Goal: Task Accomplishment & Management: Complete application form

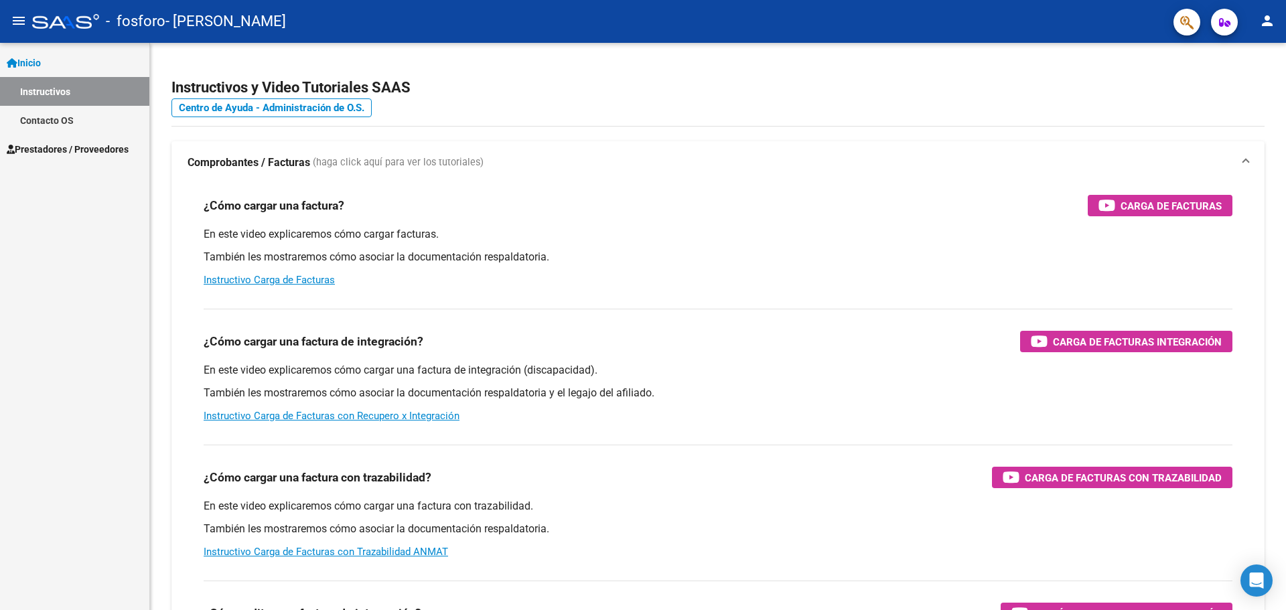
click at [74, 147] on span "Prestadores / Proveedores" at bounding box center [68, 149] width 122 height 15
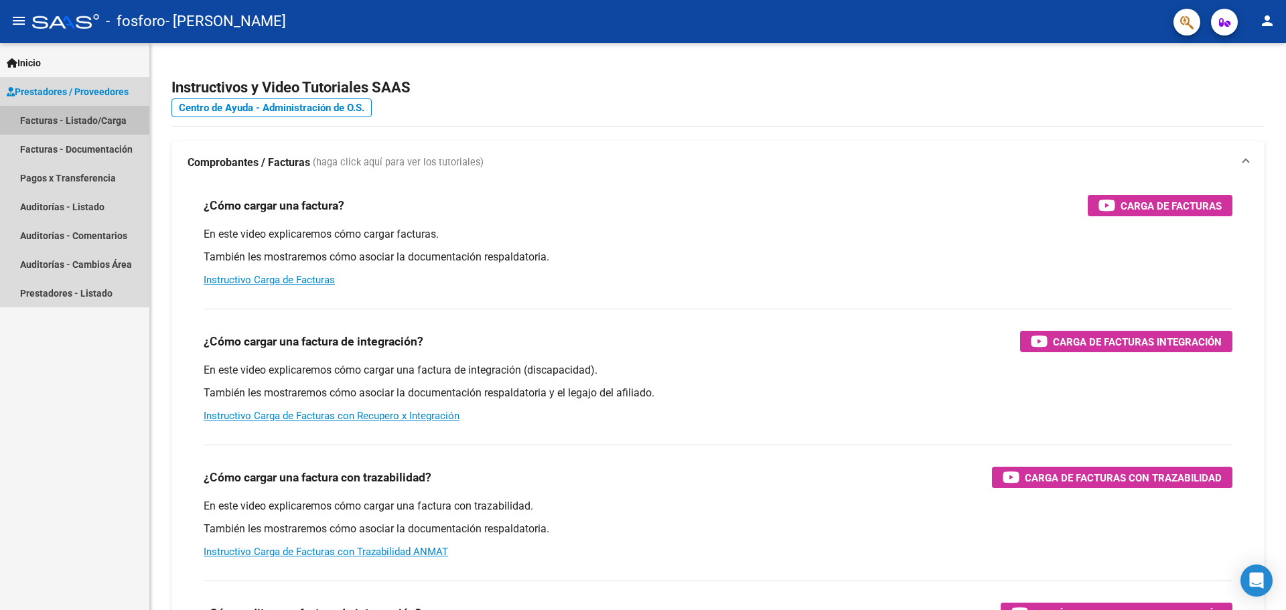
click at [97, 123] on link "Facturas - Listado/Carga" at bounding box center [74, 120] width 149 height 29
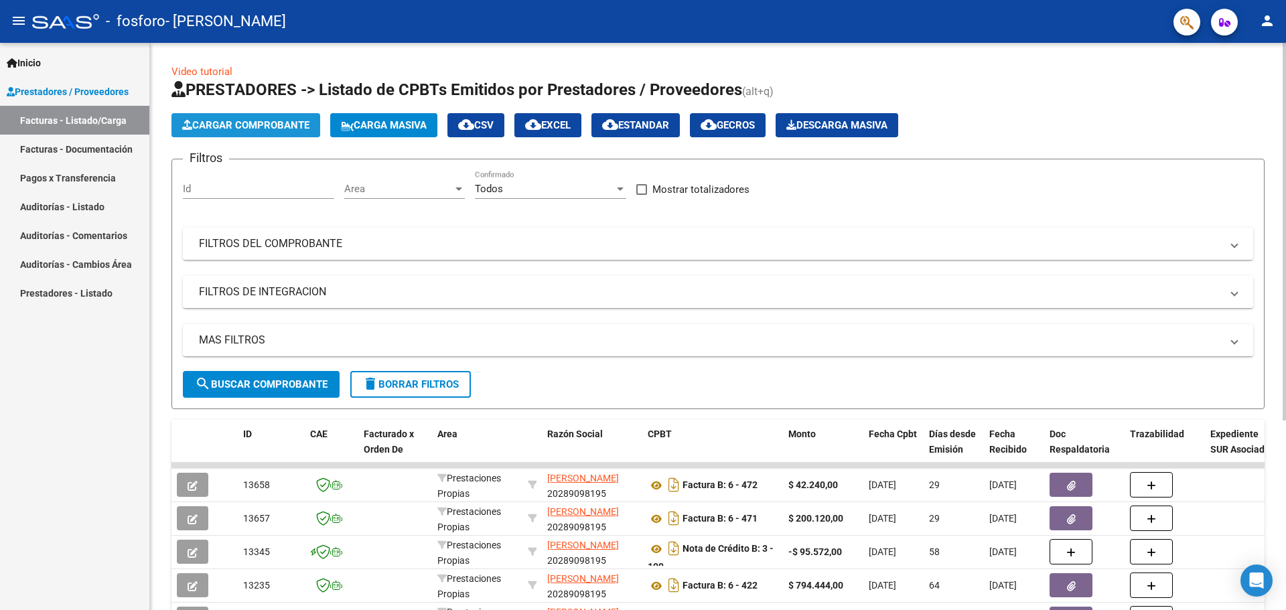
click at [277, 122] on span "Cargar Comprobante" at bounding box center [245, 125] width 127 height 12
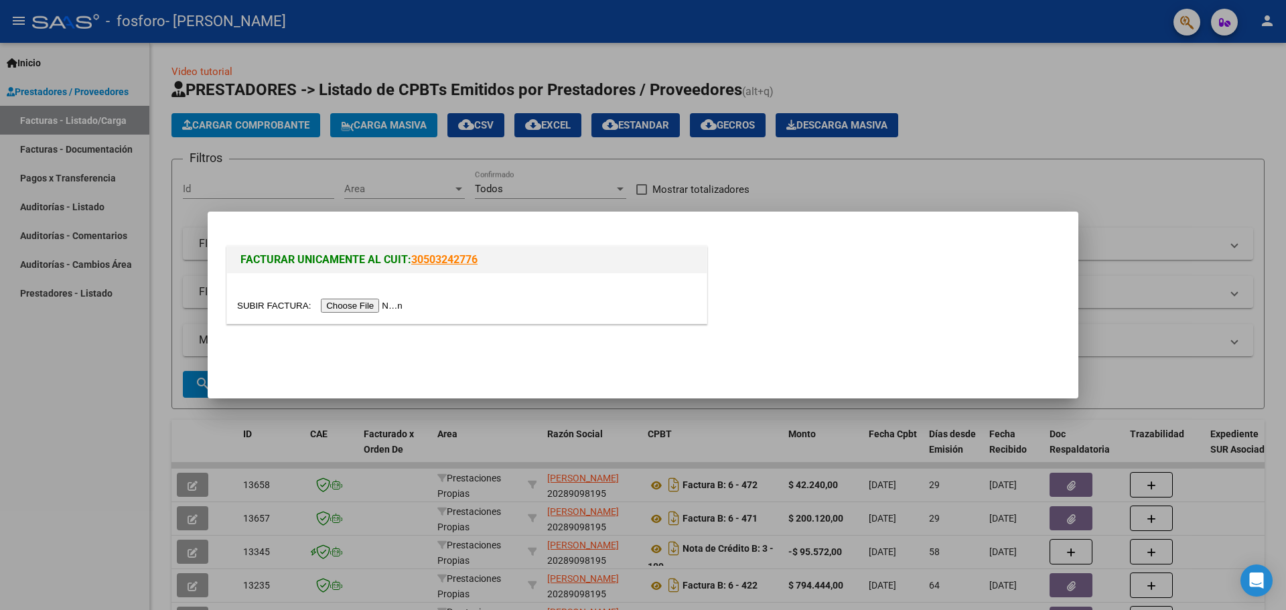
click at [386, 303] on input "file" at bounding box center [321, 306] width 169 height 14
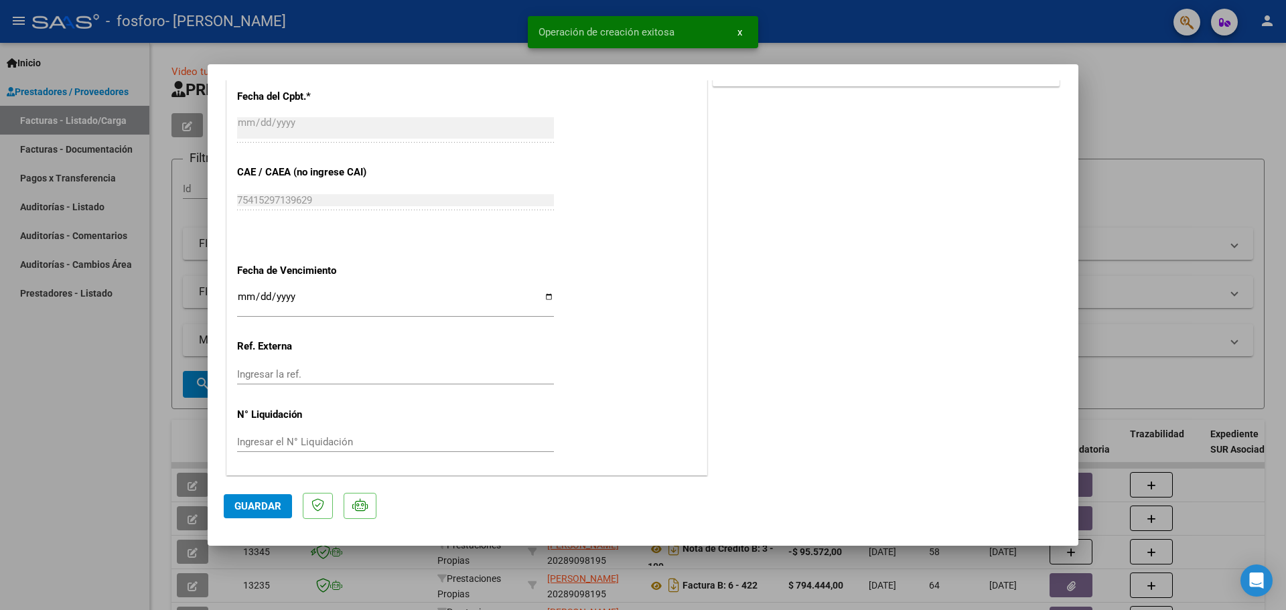
scroll to position [674, 0]
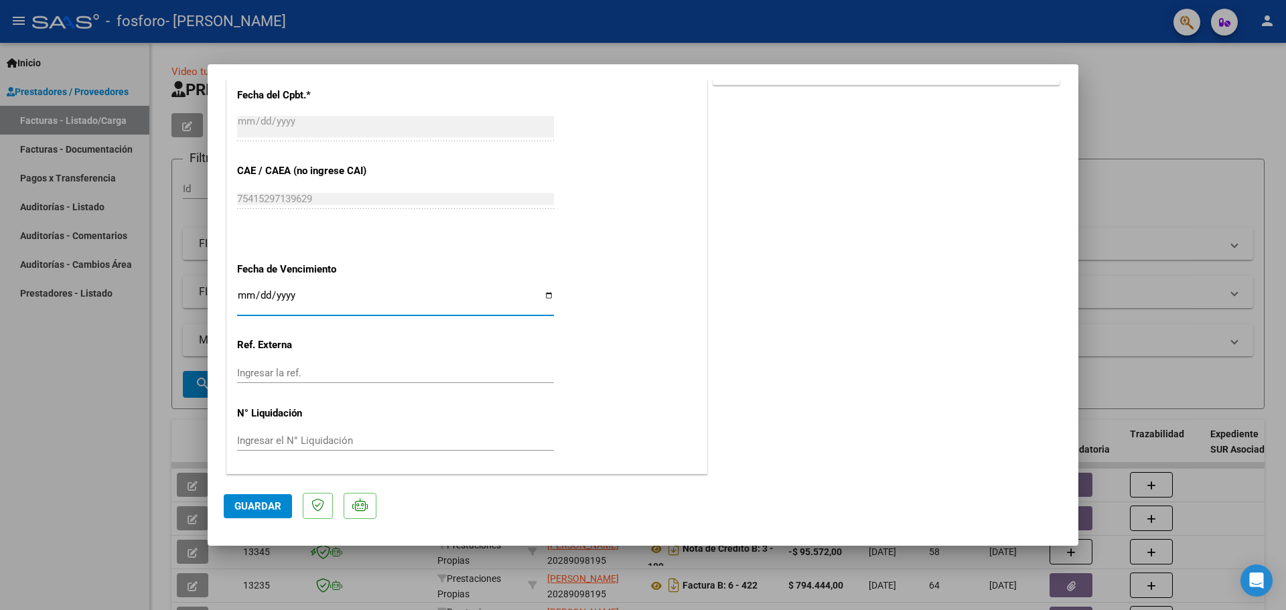
click at [545, 296] on input "Ingresar la fecha" at bounding box center [395, 300] width 317 height 21
type input "[DATE]"
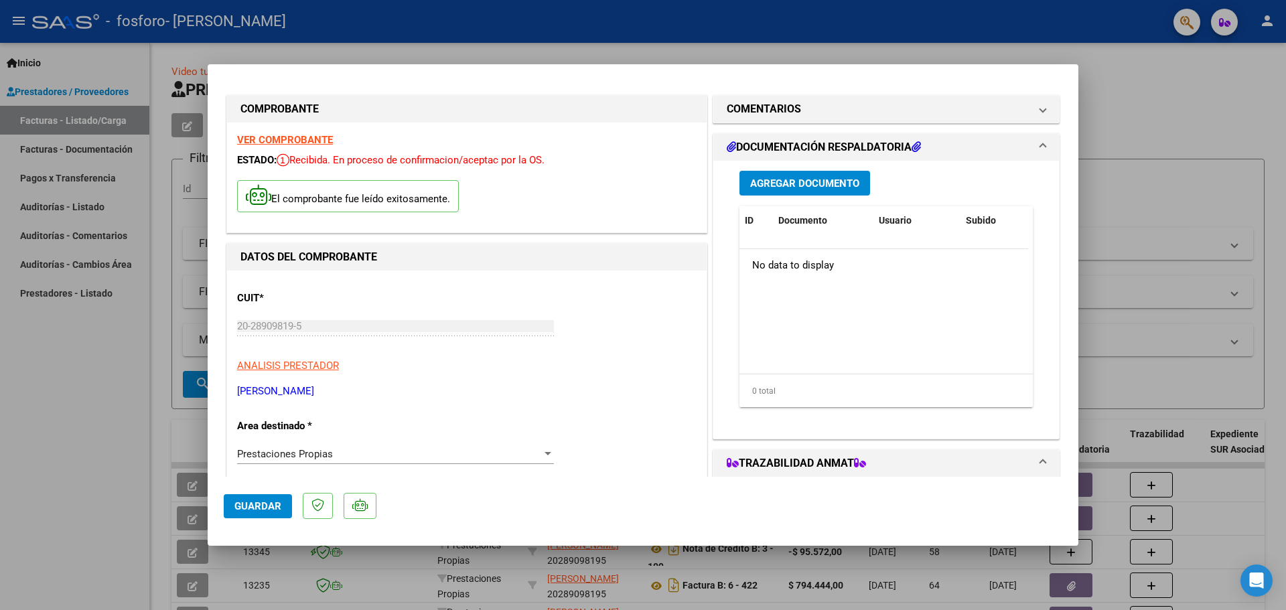
scroll to position [0, 0]
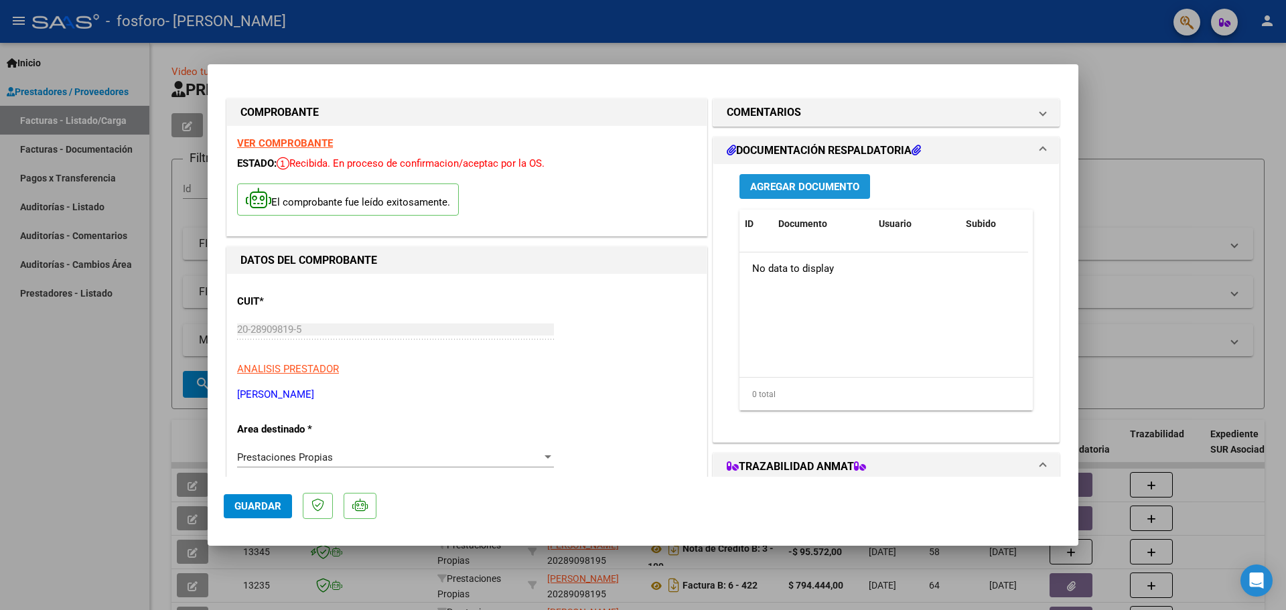
click at [811, 187] on span "Agregar Documento" at bounding box center [804, 187] width 109 height 12
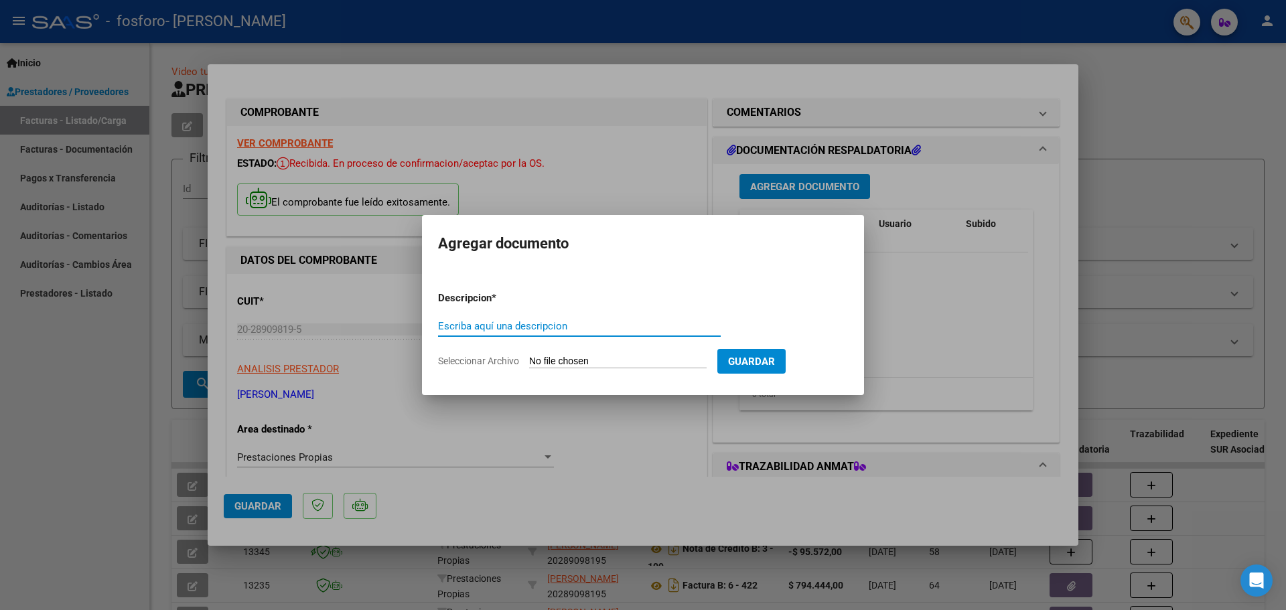
click at [654, 362] on input "Seleccionar Archivo" at bounding box center [617, 362] width 177 height 13
type input "C:\fakepath\Receta [PERSON_NAME] 1.pdf"
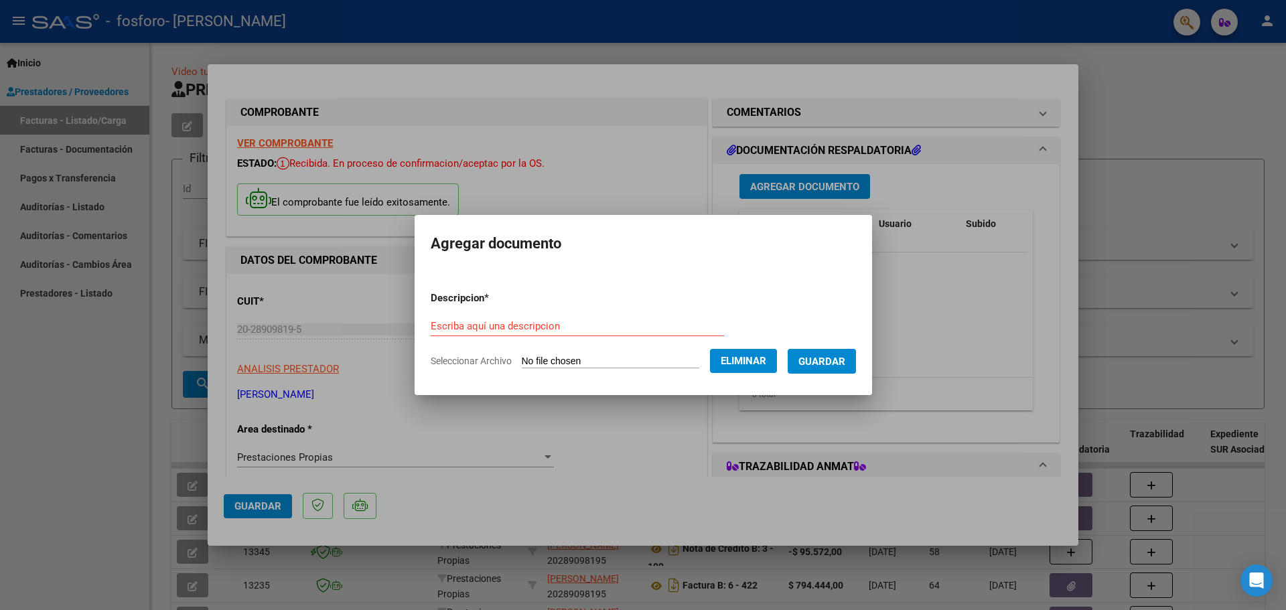
click at [542, 321] on input "Escriba aquí una descripcion" at bounding box center [577, 326] width 293 height 12
type input "Receta [PERSON_NAME] 1"
click at [845, 359] on span "Guardar" at bounding box center [821, 362] width 47 height 12
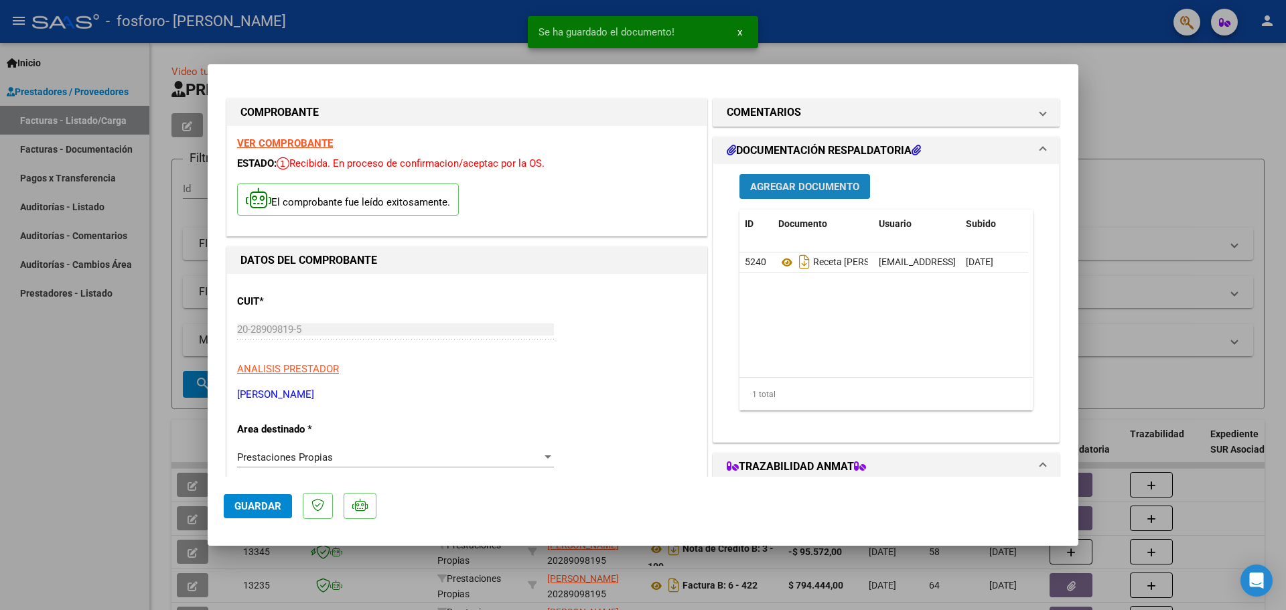
click at [825, 187] on span "Agregar Documento" at bounding box center [804, 187] width 109 height 12
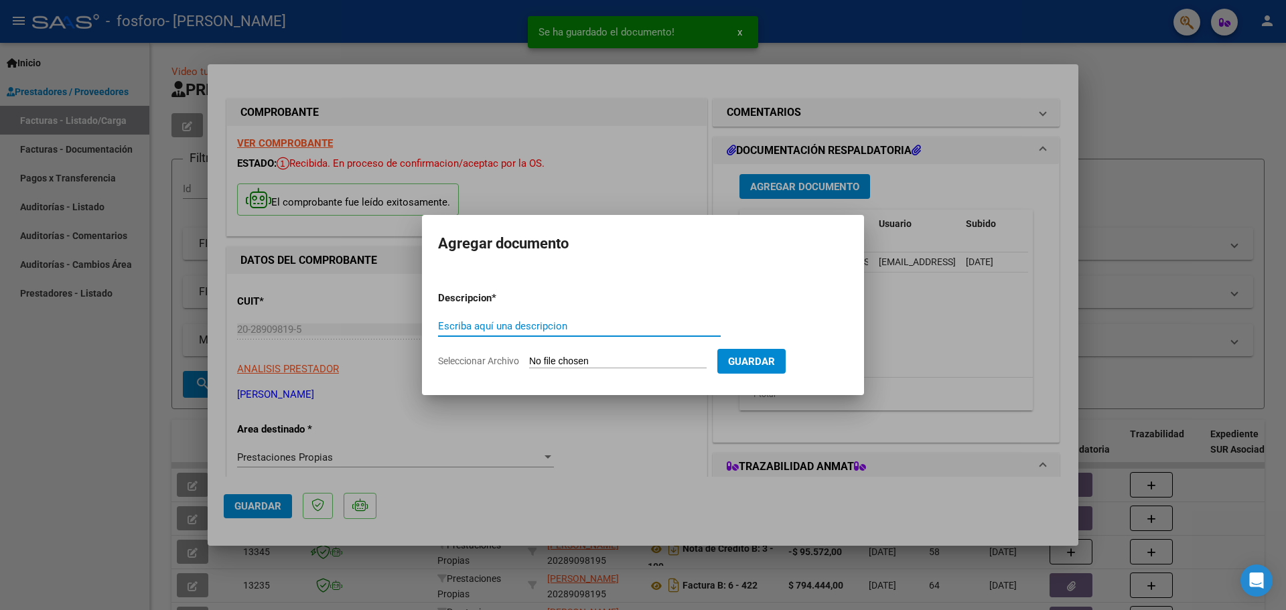
click at [665, 361] on input "Seleccionar Archivo" at bounding box center [617, 362] width 177 height 13
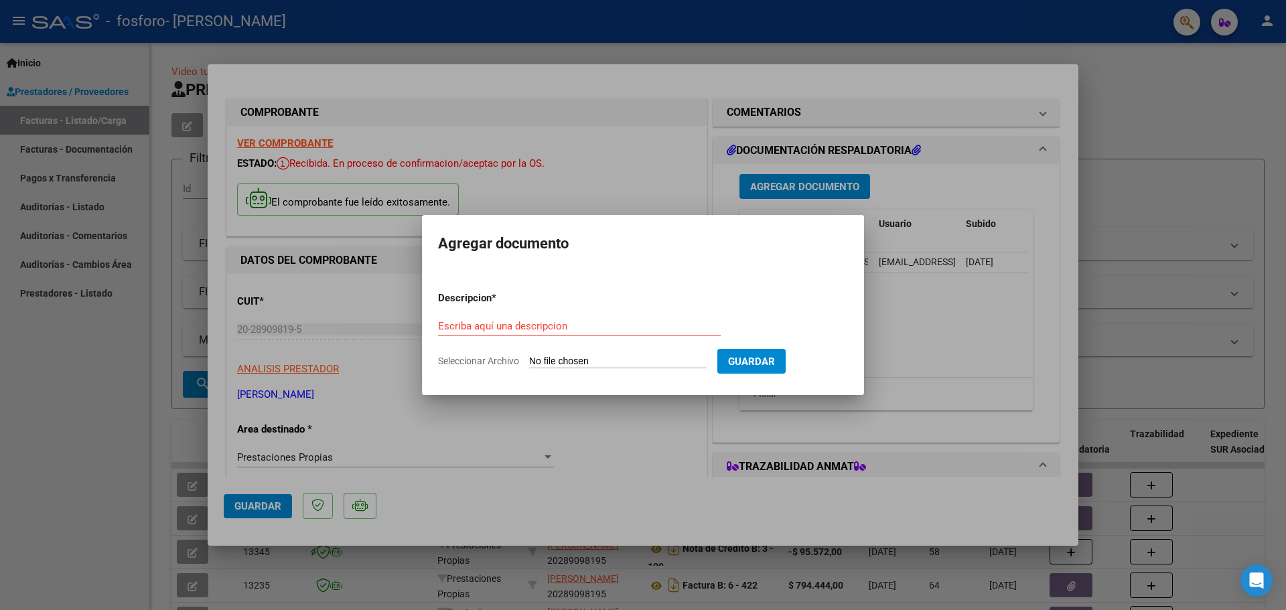
type input "C:\fakepath\Receta [PERSON_NAME] 2.pdf"
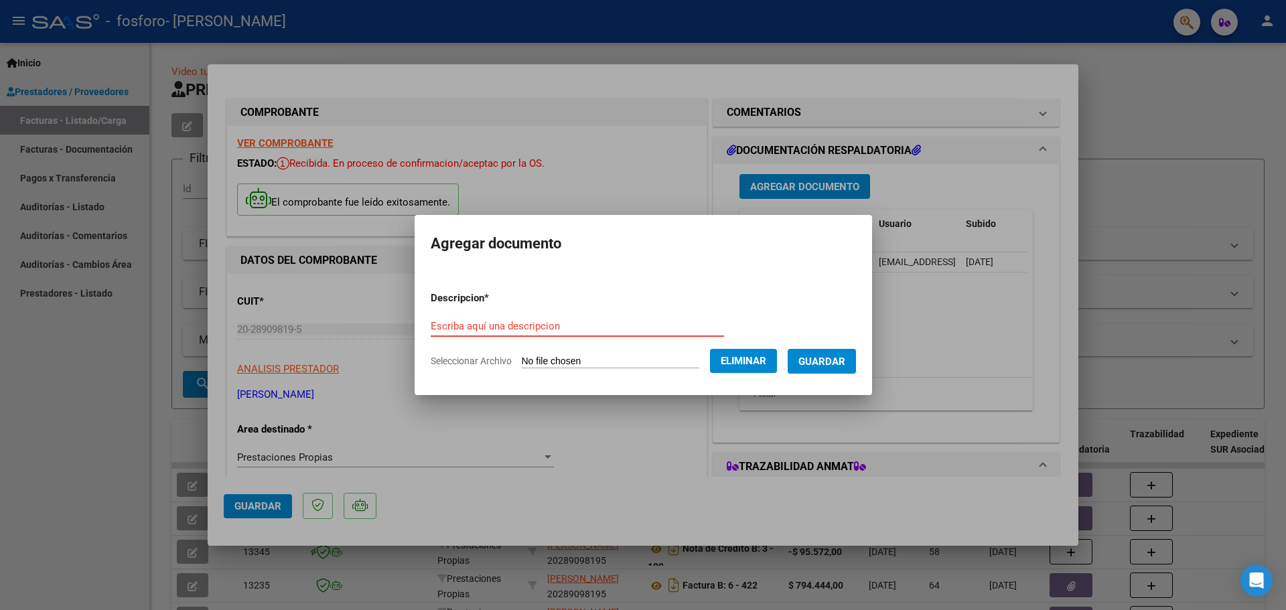
click at [493, 327] on input "Escriba aquí una descripcion" at bounding box center [577, 326] width 293 height 12
type input "Receta [PERSON_NAME] 2"
click at [822, 359] on span "Guardar" at bounding box center [821, 362] width 47 height 12
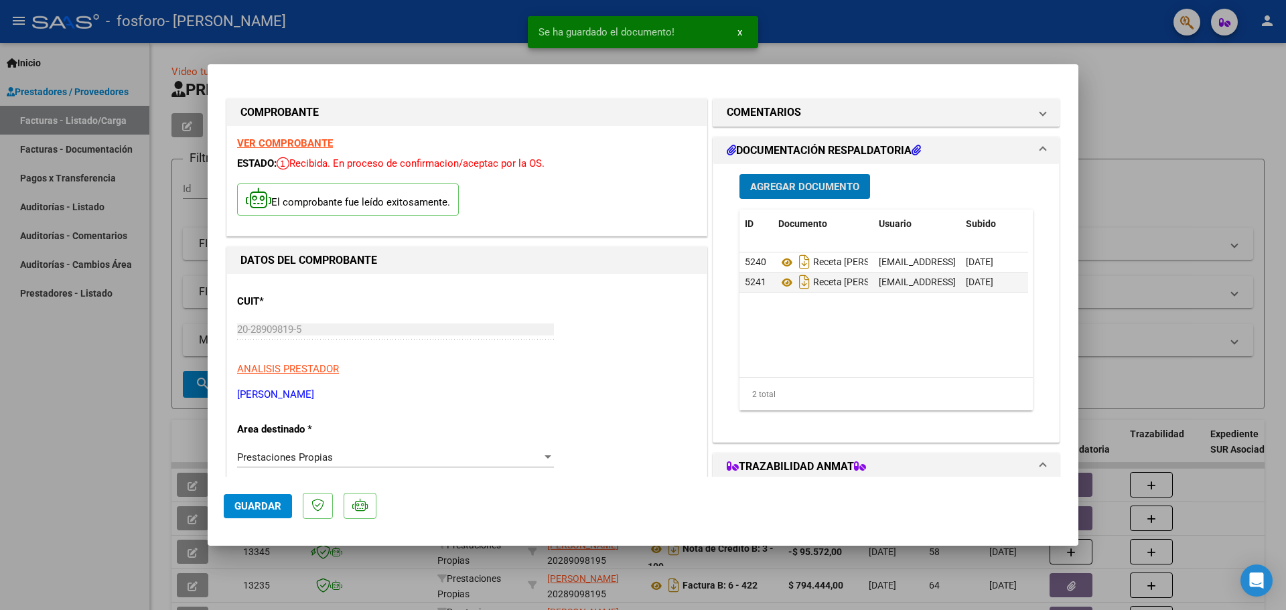
click at [812, 186] on span "Agregar Documento" at bounding box center [804, 187] width 109 height 12
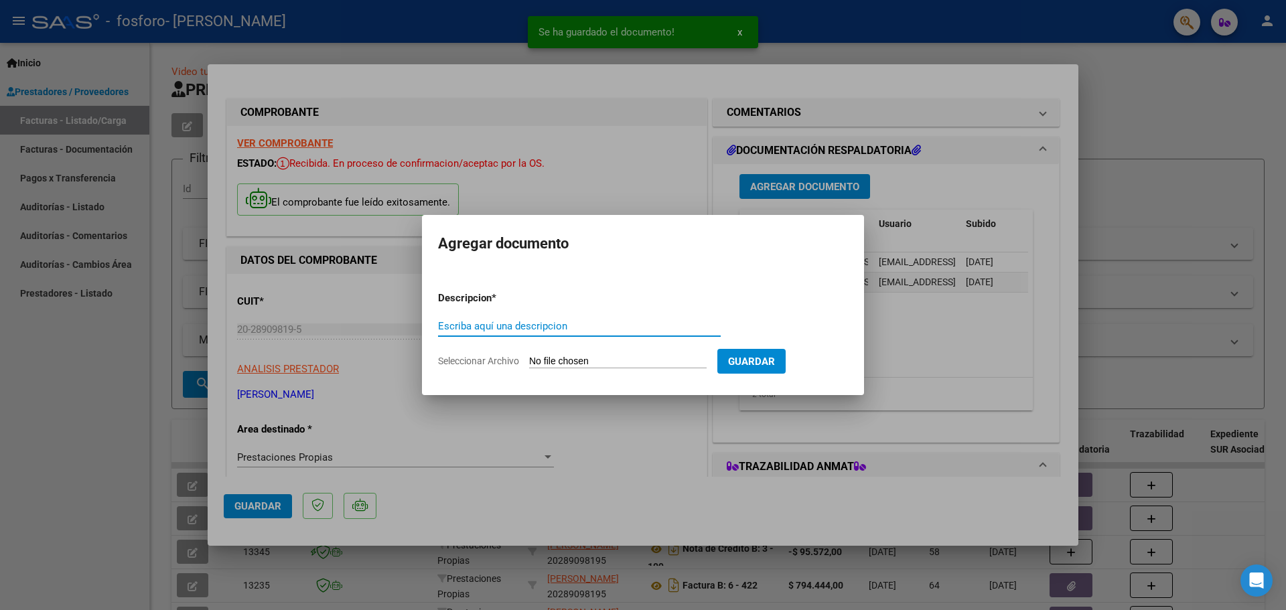
click at [672, 362] on input "Seleccionar Archivo" at bounding box center [617, 362] width 177 height 13
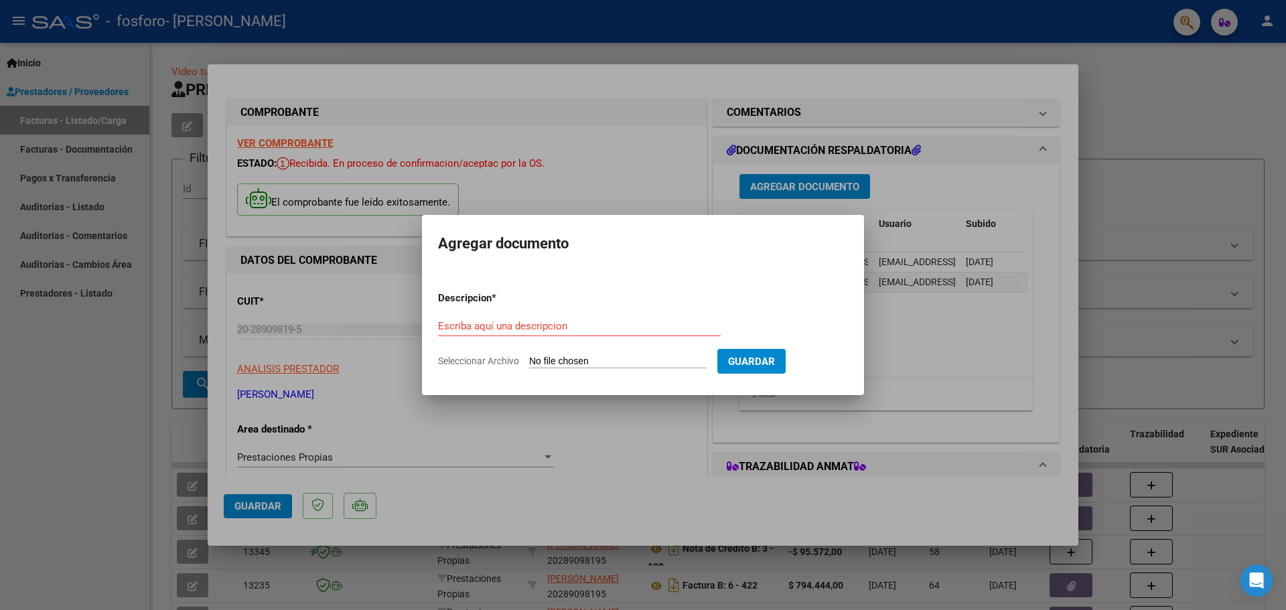
type input "C:\fakepath\Trazabilidad [PERSON_NAME].pdf"
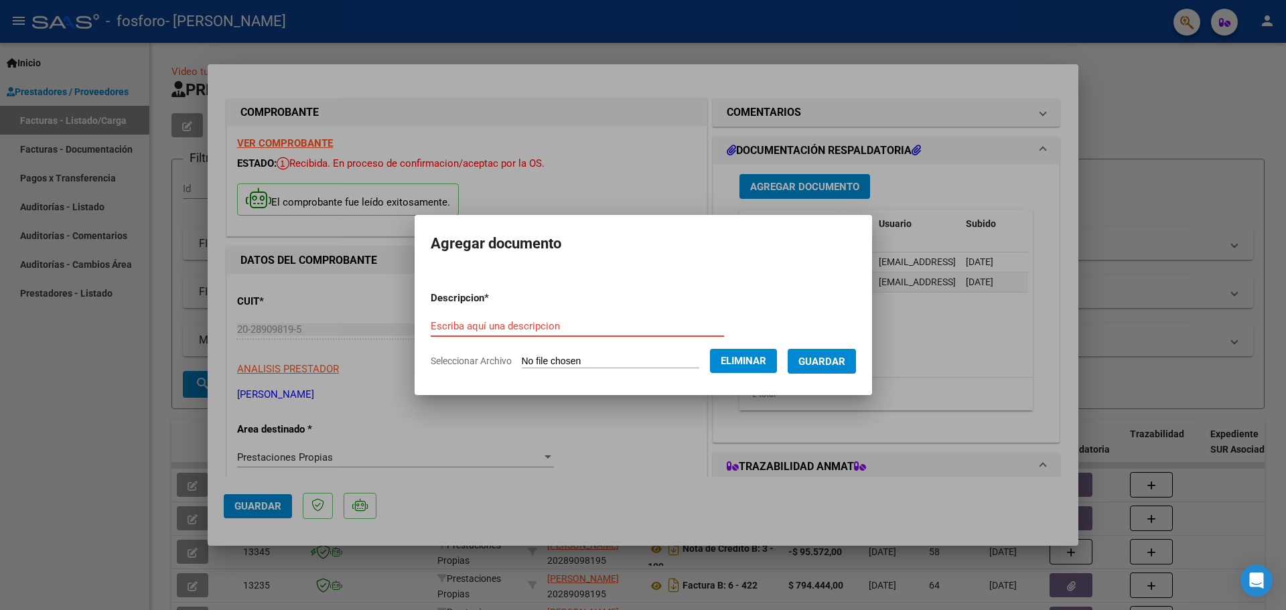
click at [562, 327] on input "Escriba aquí una descripcion" at bounding box center [577, 326] width 293 height 12
type input "Trazabilidad [PERSON_NAME]"
click at [762, 364] on span "Eliminar" at bounding box center [744, 361] width 46 height 12
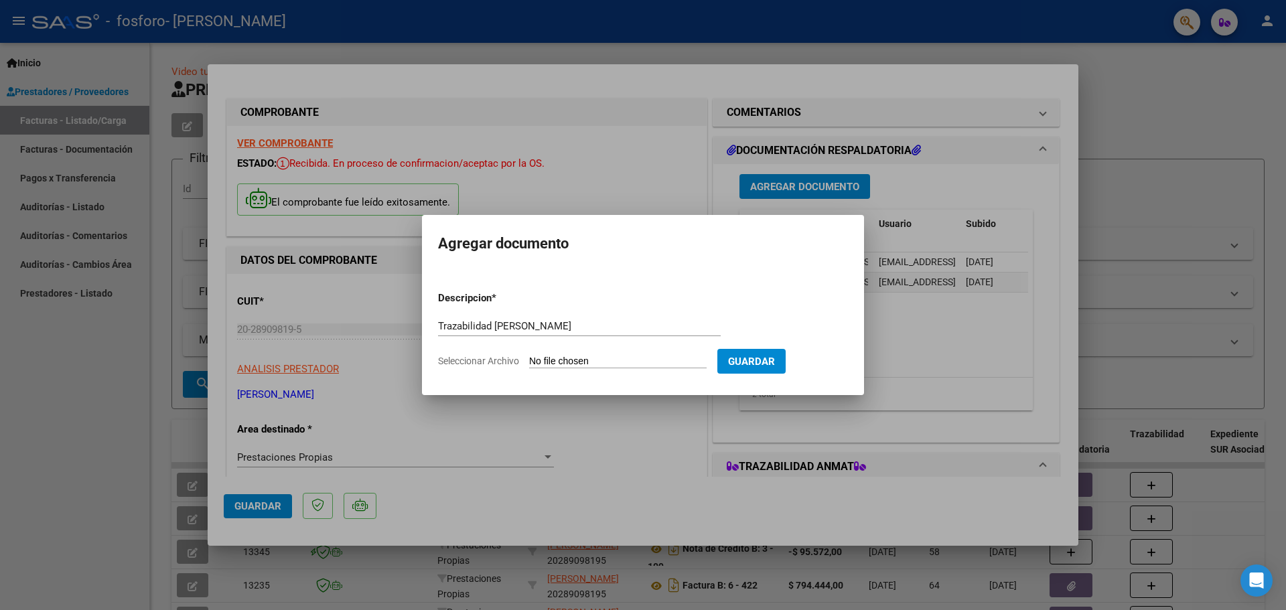
click at [946, 191] on div at bounding box center [643, 305] width 1286 height 610
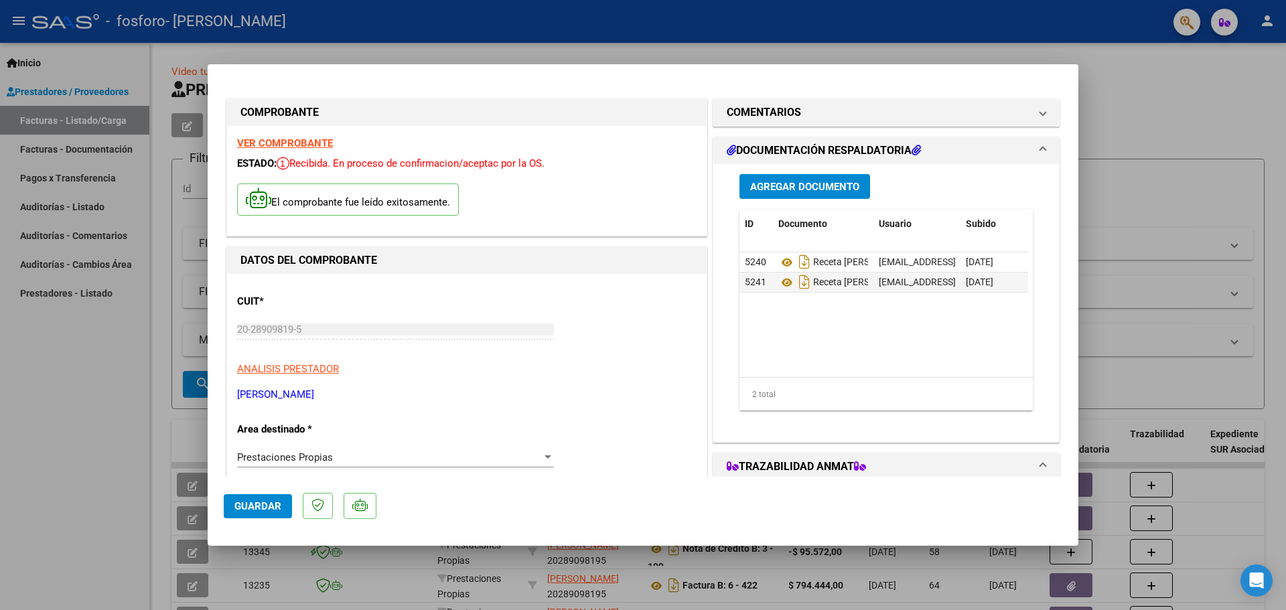
click at [812, 186] on span "Agregar Documento" at bounding box center [804, 187] width 109 height 12
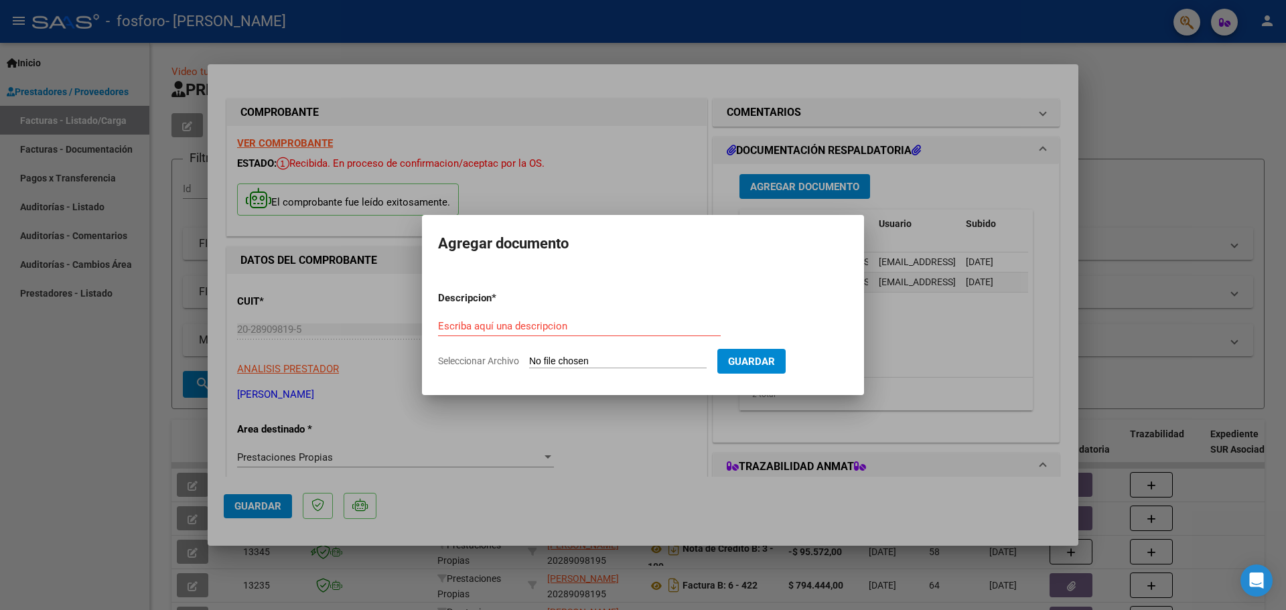
click at [593, 368] on input "Seleccionar Archivo" at bounding box center [617, 362] width 177 height 13
type input "C:\fakepath\[PERSON_NAME].pdf"
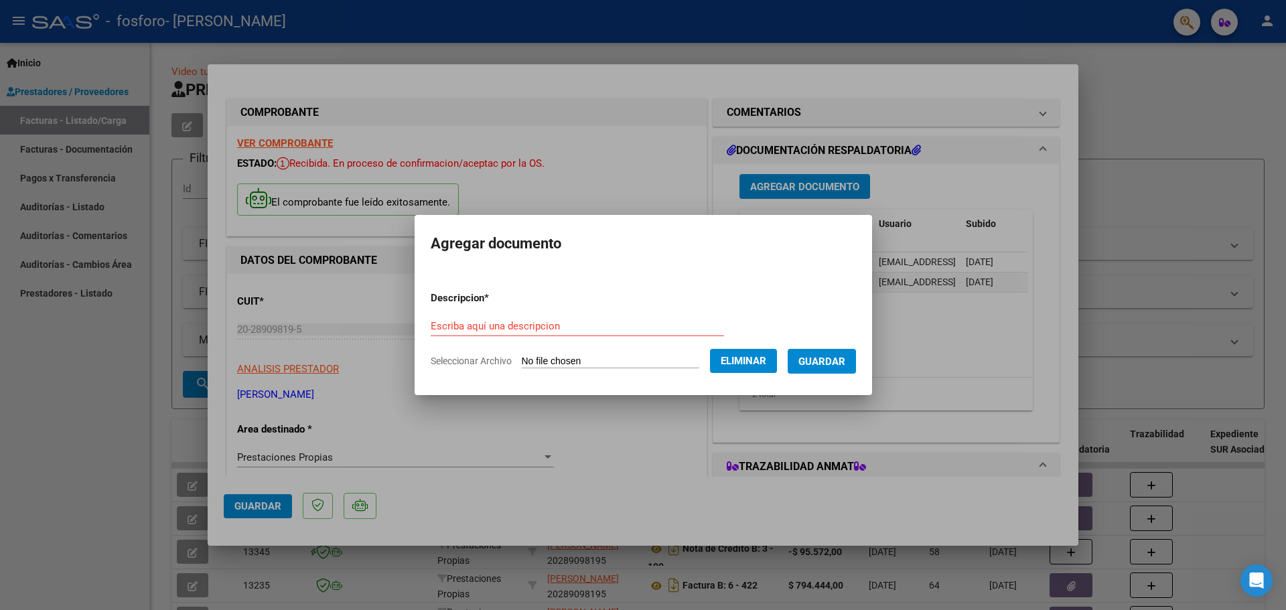
click at [561, 329] on input "Escriba aquí una descripcion" at bounding box center [577, 326] width 293 height 12
type input "Remito [PERSON_NAME]"
click at [845, 366] on span "Guardar" at bounding box center [821, 362] width 47 height 12
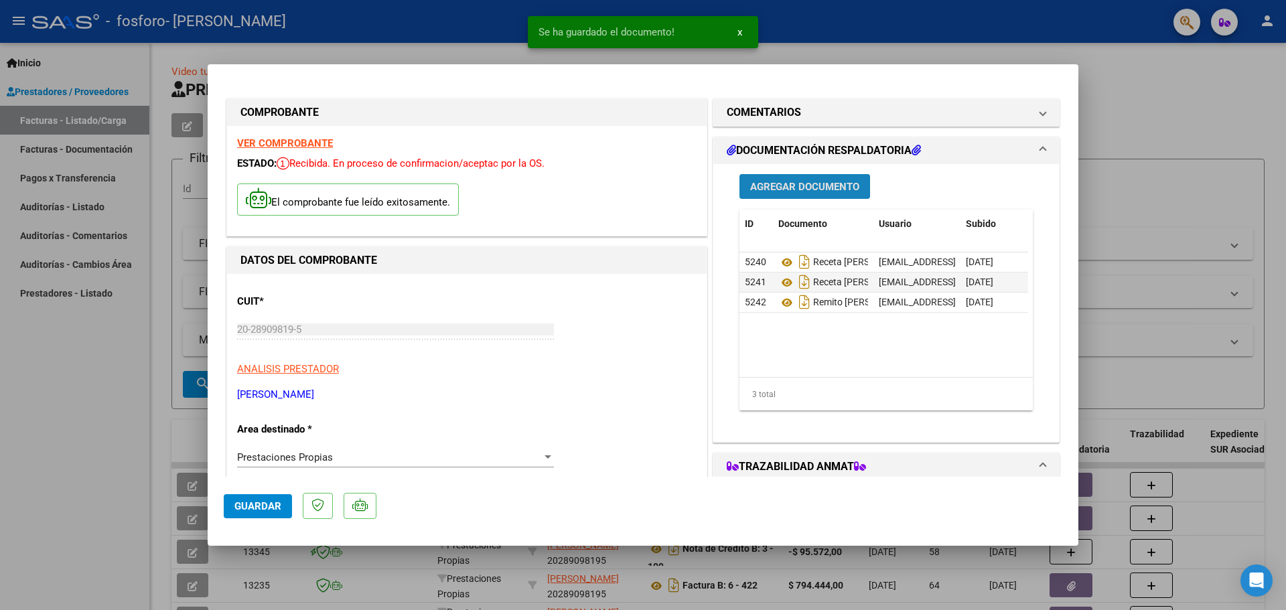
click at [795, 186] on span "Agregar Documento" at bounding box center [804, 187] width 109 height 12
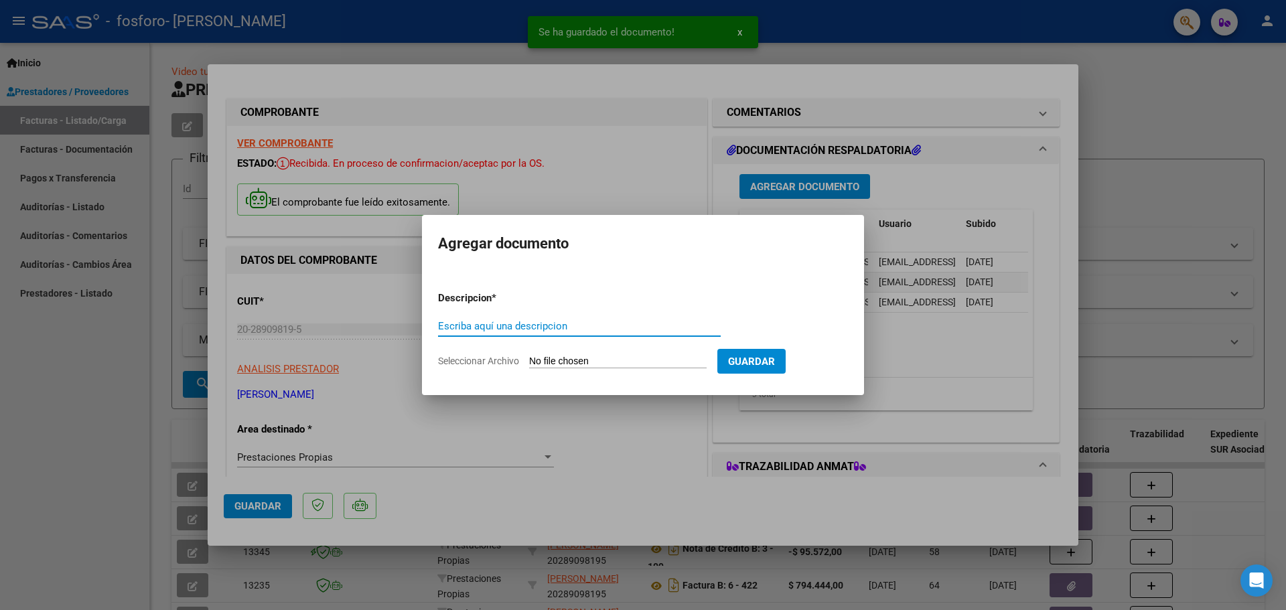
click at [668, 360] on input "Seleccionar Archivo" at bounding box center [617, 362] width 177 height 13
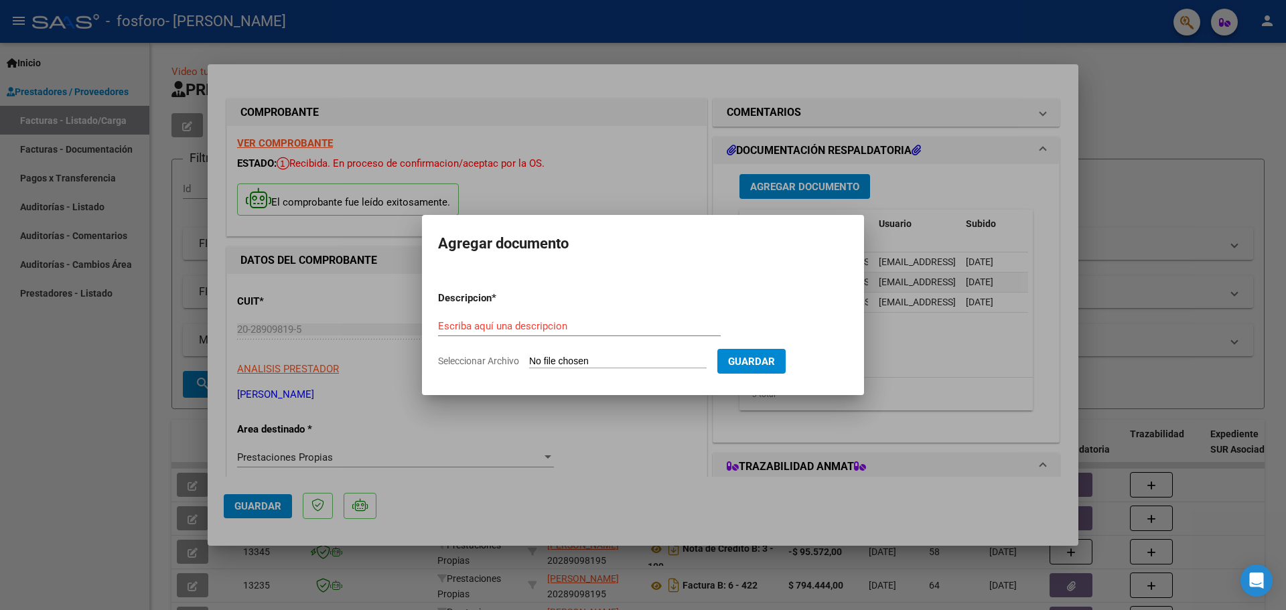
type input "C:\fakepath\Trazabilidad [PERSON_NAME].pdf"
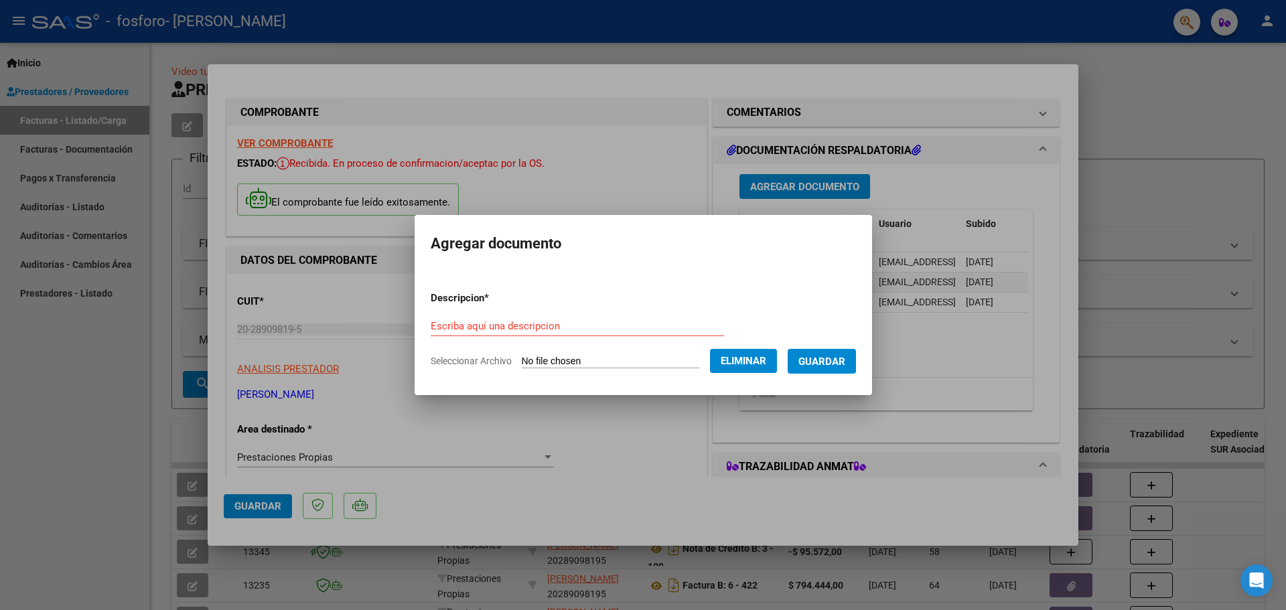
click at [545, 320] on input "Escriba aquí una descripcion" at bounding box center [577, 326] width 293 height 12
type input "Trazabilidad [PERSON_NAME]"
click at [845, 356] on span "Guardar" at bounding box center [821, 362] width 47 height 12
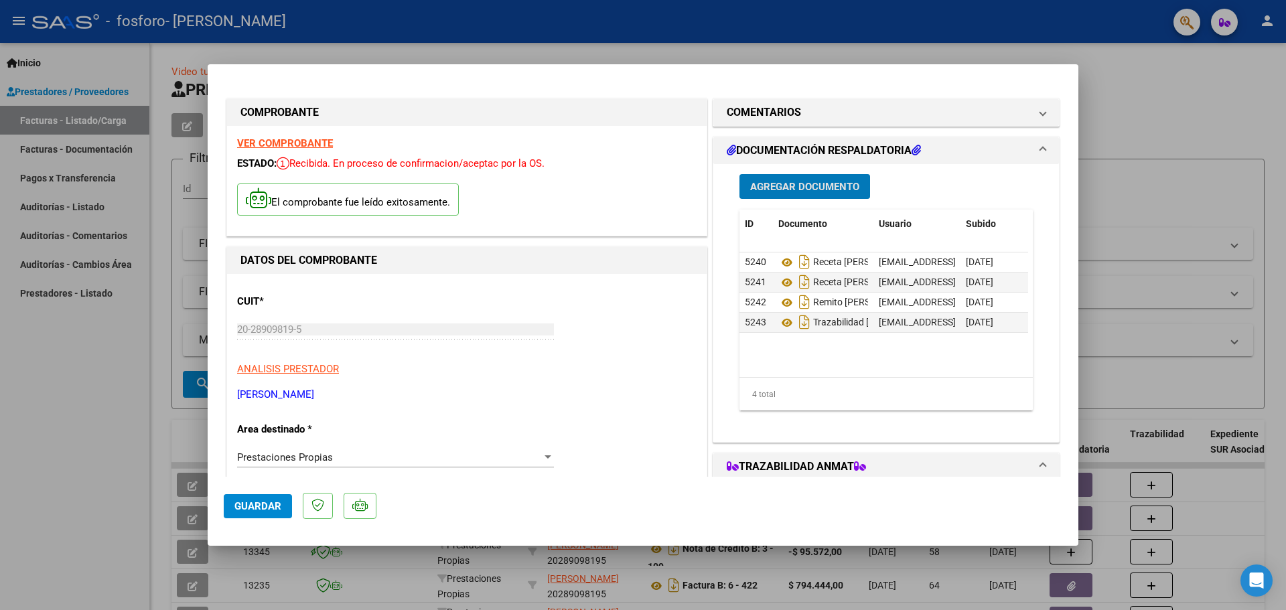
click at [797, 186] on span "Agregar Documento" at bounding box center [804, 187] width 109 height 12
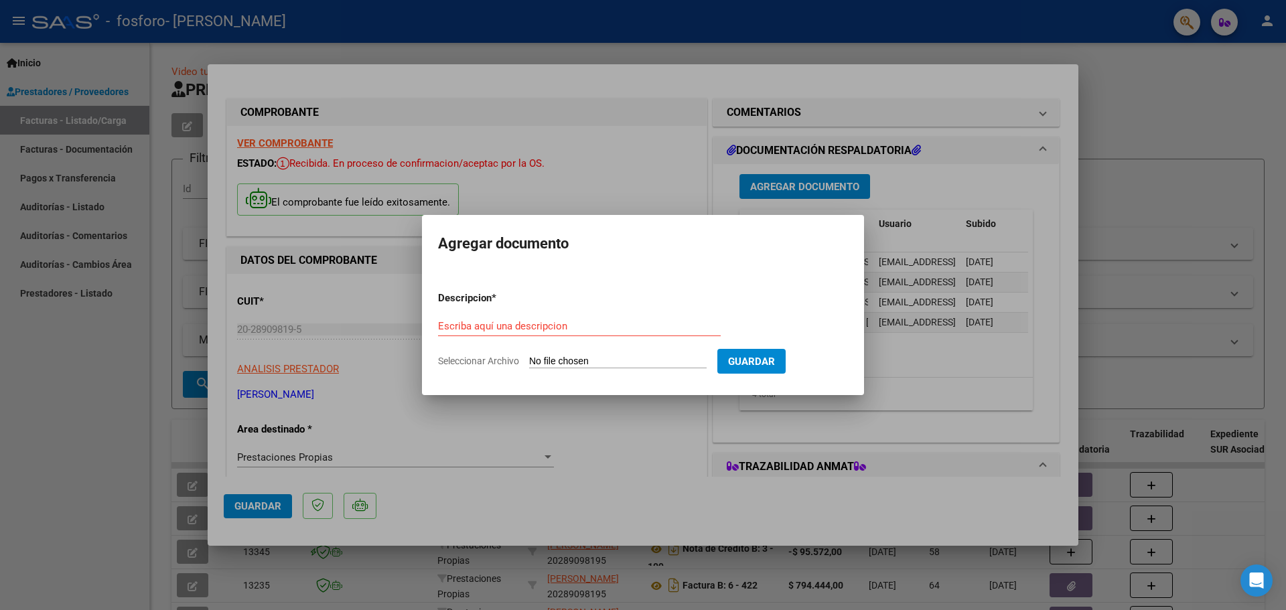
click at [620, 359] on input "Seleccionar Archivo" at bounding box center [617, 362] width 177 height 13
type input "C:\fakepath\Autorizado [PERSON_NAME].pdf"
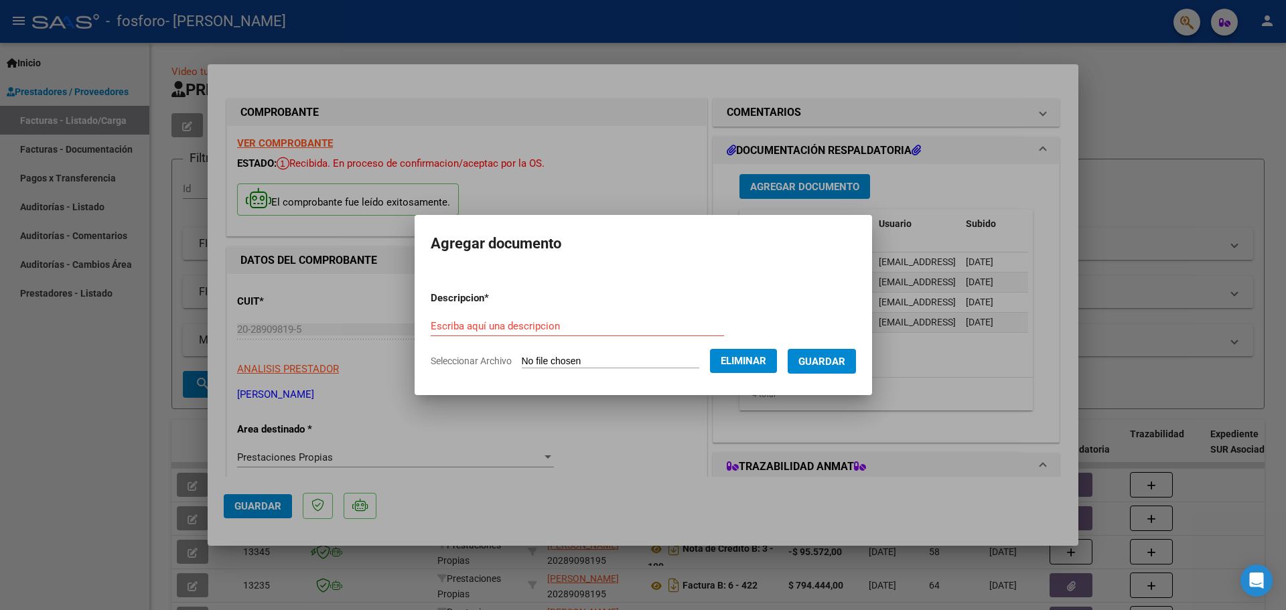
click at [502, 326] on input "Escriba aquí una descripcion" at bounding box center [577, 326] width 293 height 12
type input "Autorizado [PERSON_NAME]"
click at [845, 356] on span "Guardar" at bounding box center [821, 362] width 47 height 12
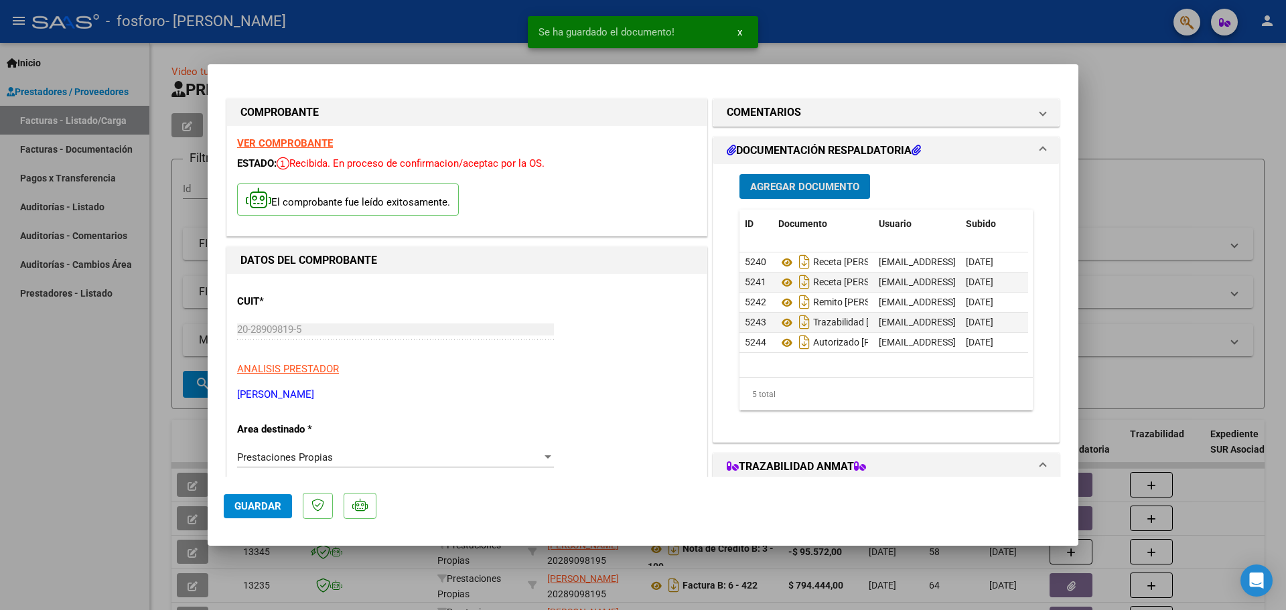
click at [261, 508] on span "Guardar" at bounding box center [257, 506] width 47 height 12
click at [1123, 92] on div at bounding box center [643, 305] width 1286 height 610
type input "$ 0,00"
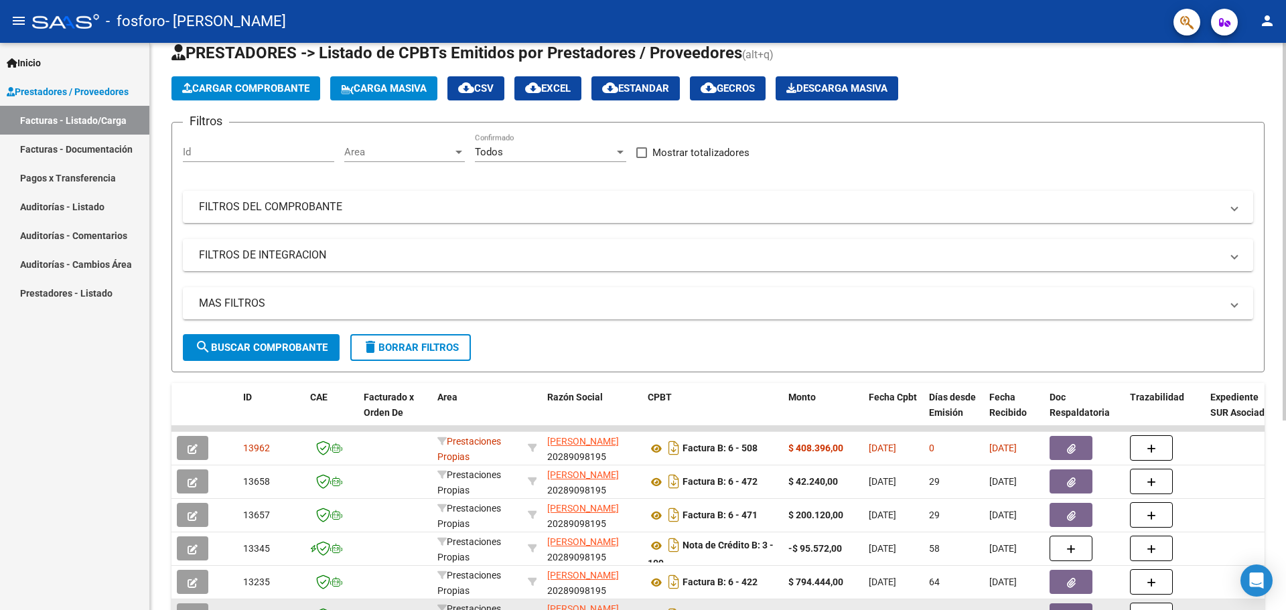
scroll to position [67, 0]
